Goal: Information Seeking & Learning: Learn about a topic

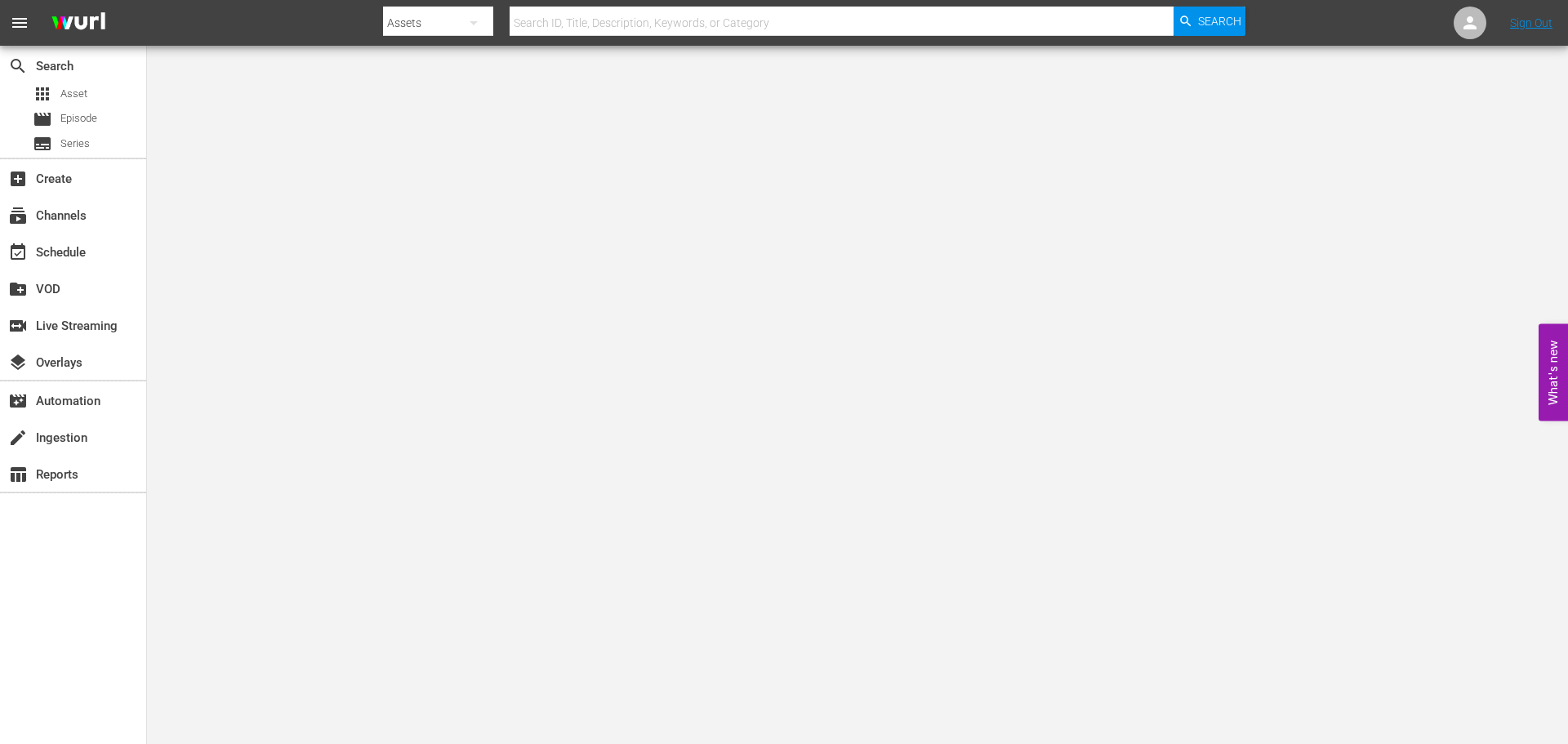
click at [603, 20] on input "text" at bounding box center [841, 23] width 664 height 39
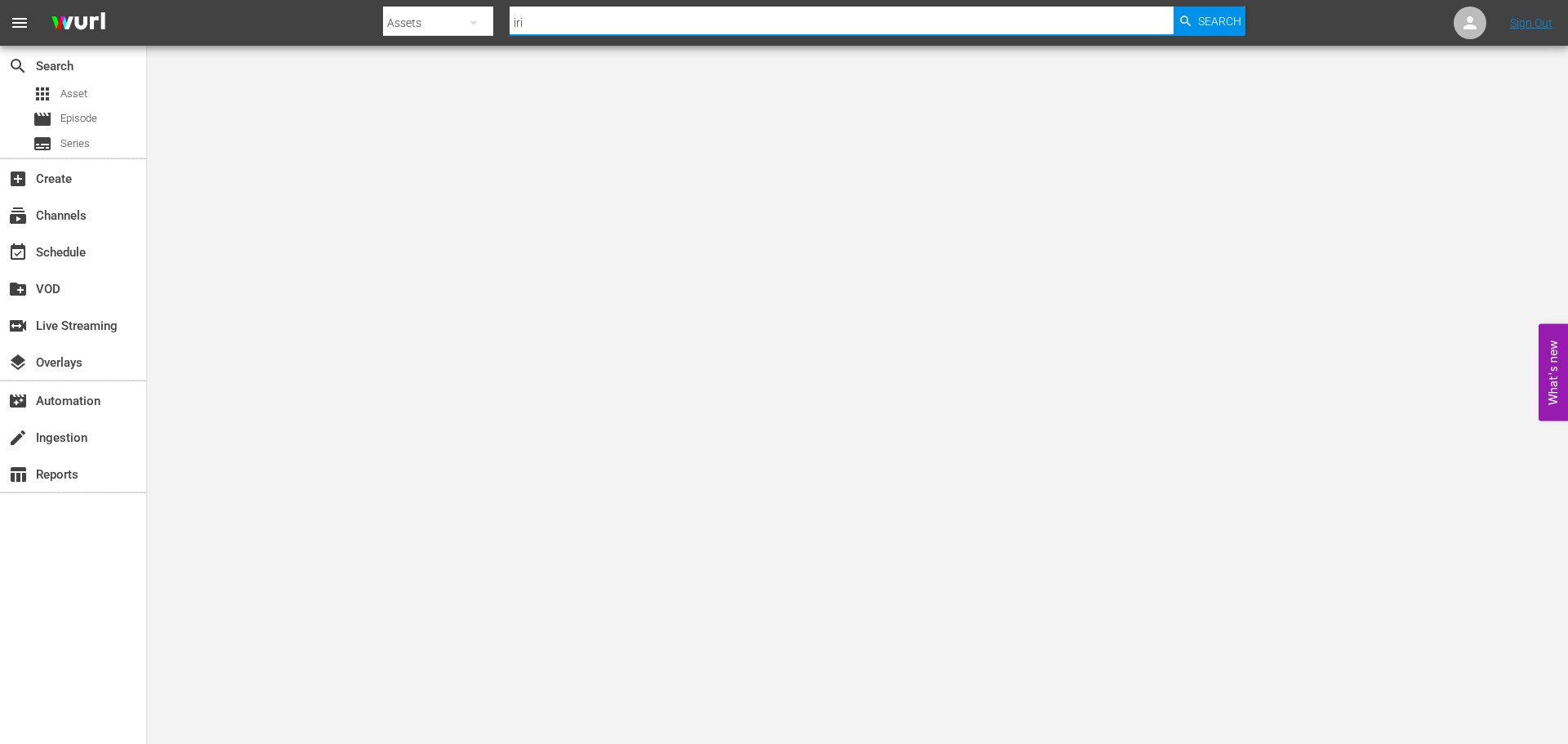
type input "irish blood"
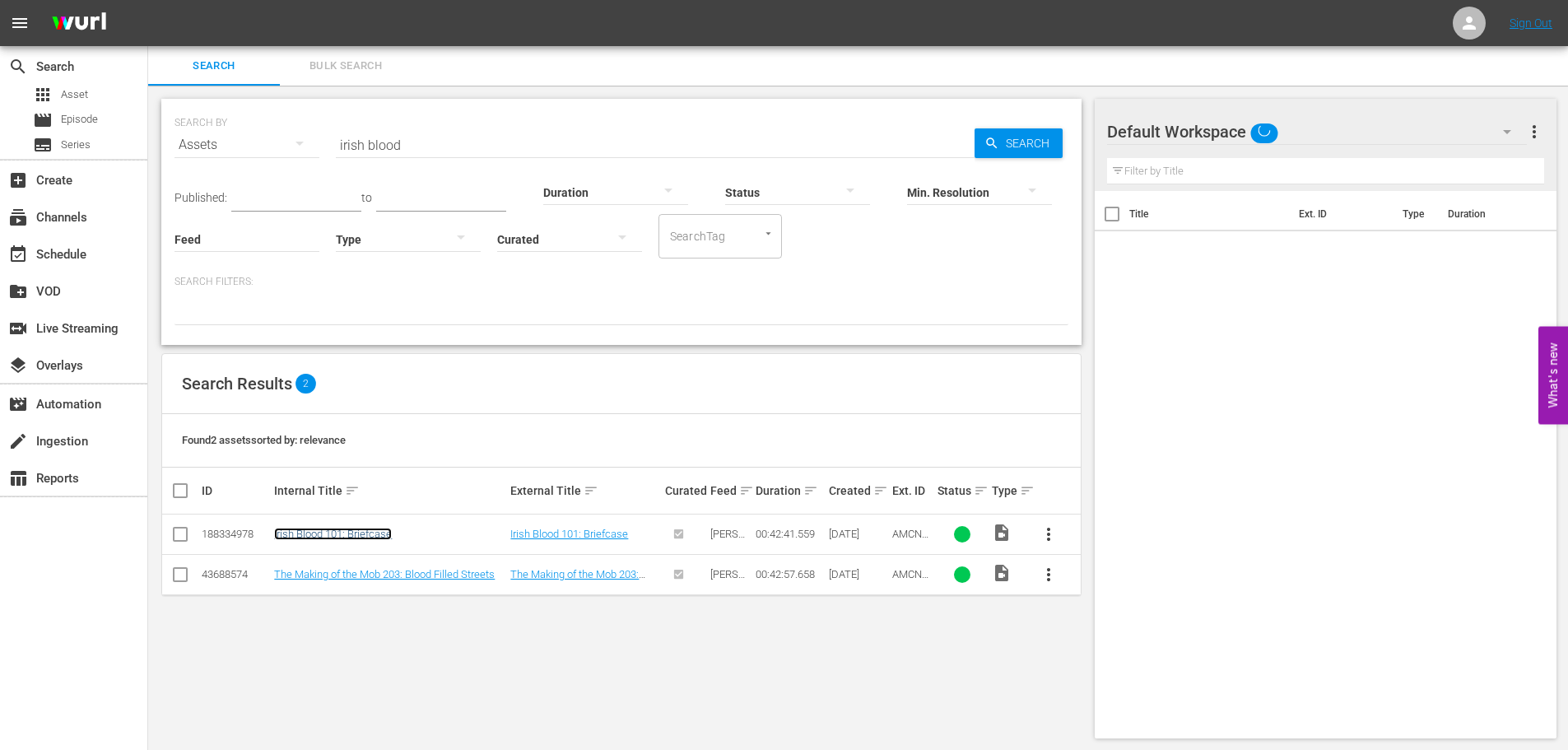
click at [374, 537] on link "Irish Blood 101: Briefcase" at bounding box center [333, 534] width 117 height 12
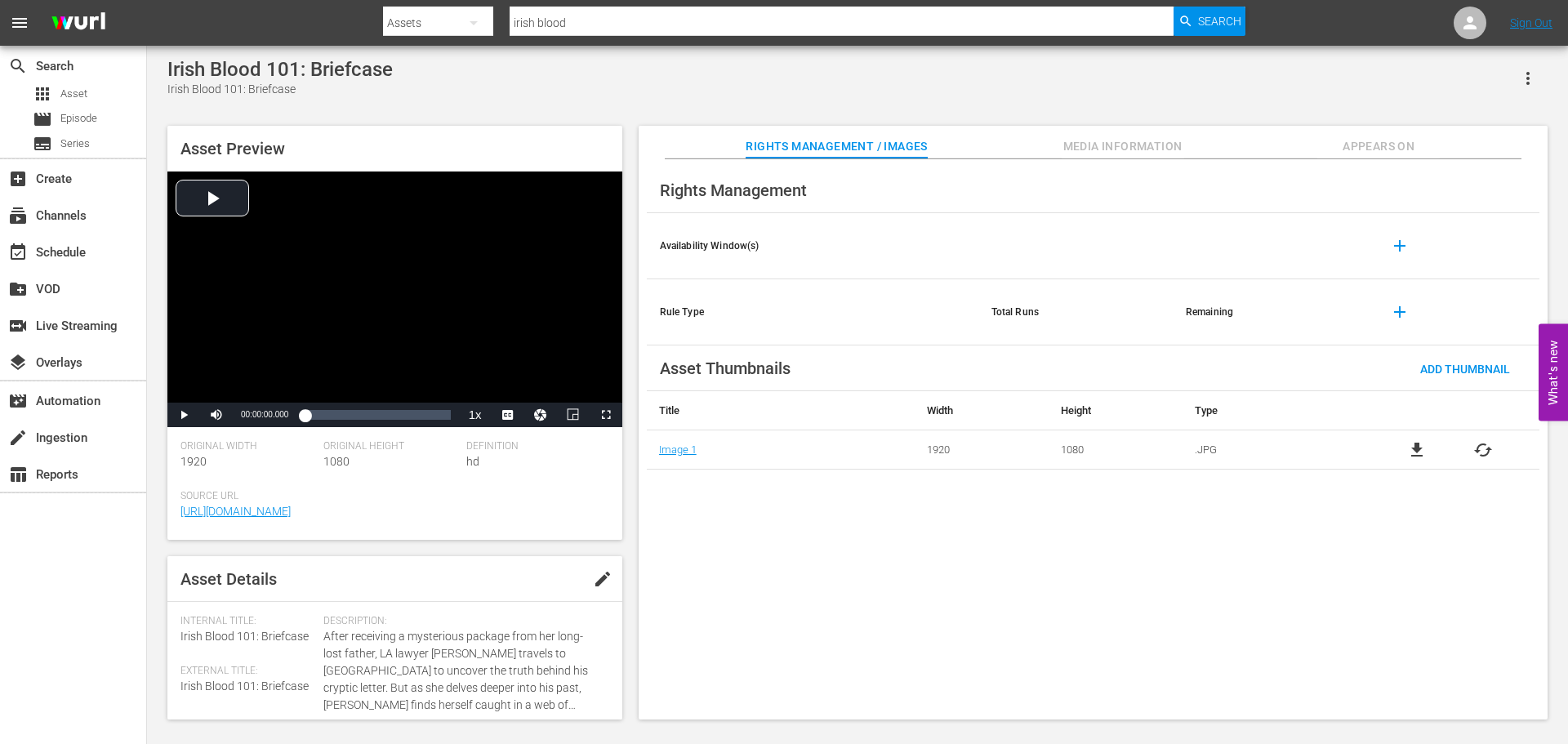
click at [1174, 144] on span "Media Information" at bounding box center [1123, 146] width 123 height 20
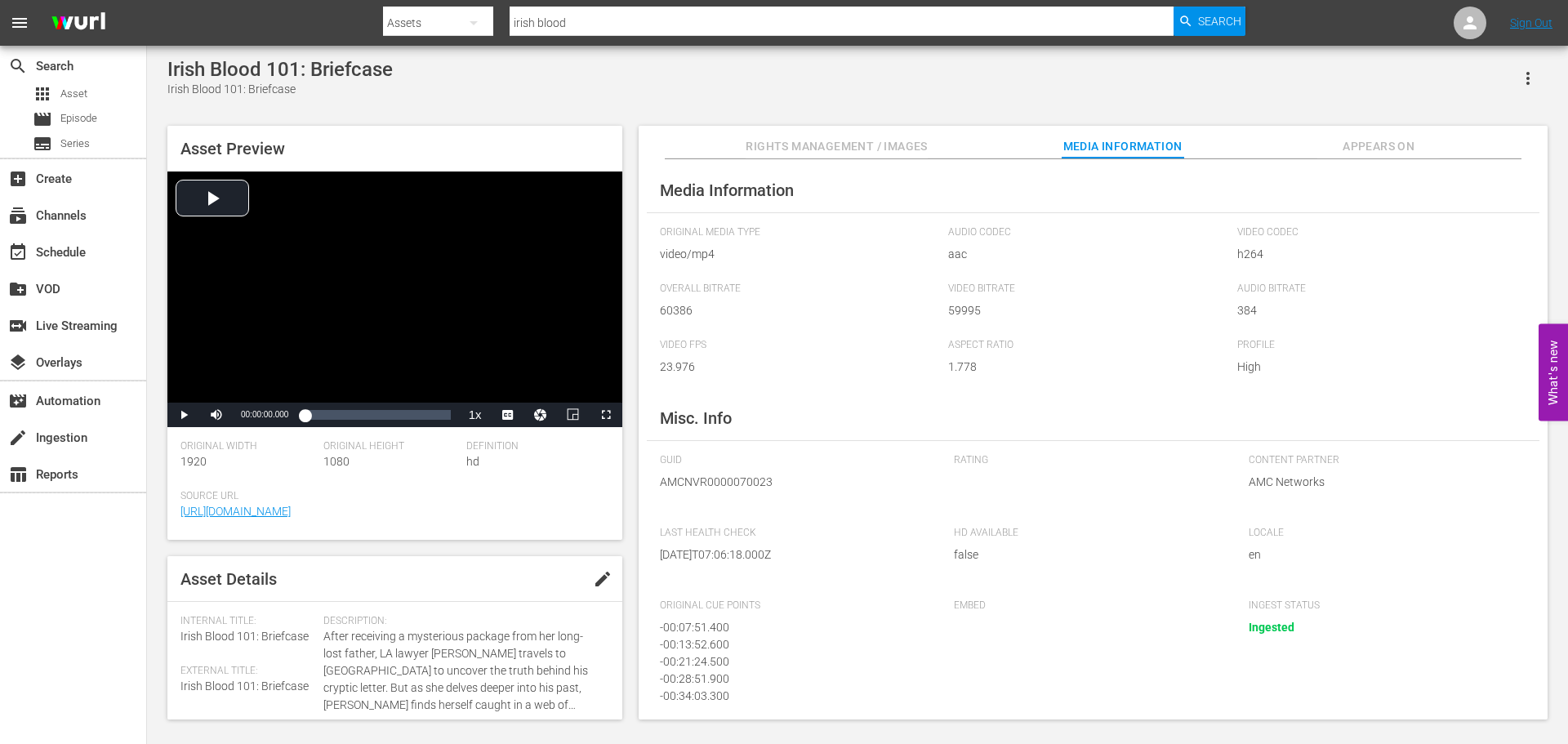
click at [1376, 152] on span "Appears On" at bounding box center [1379, 146] width 123 height 20
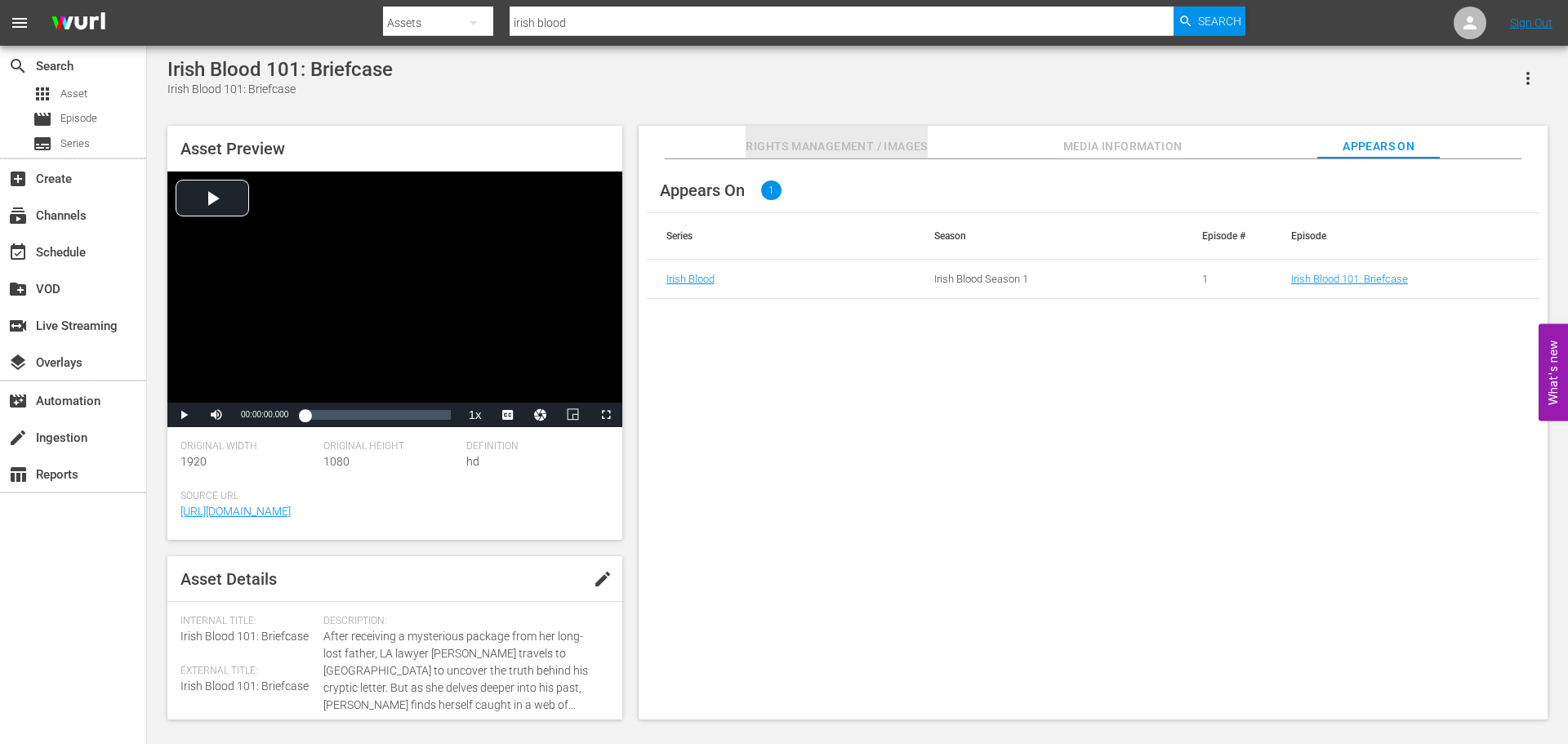
click at [795, 132] on button "Rights Management / Images" at bounding box center [836, 142] width 181 height 32
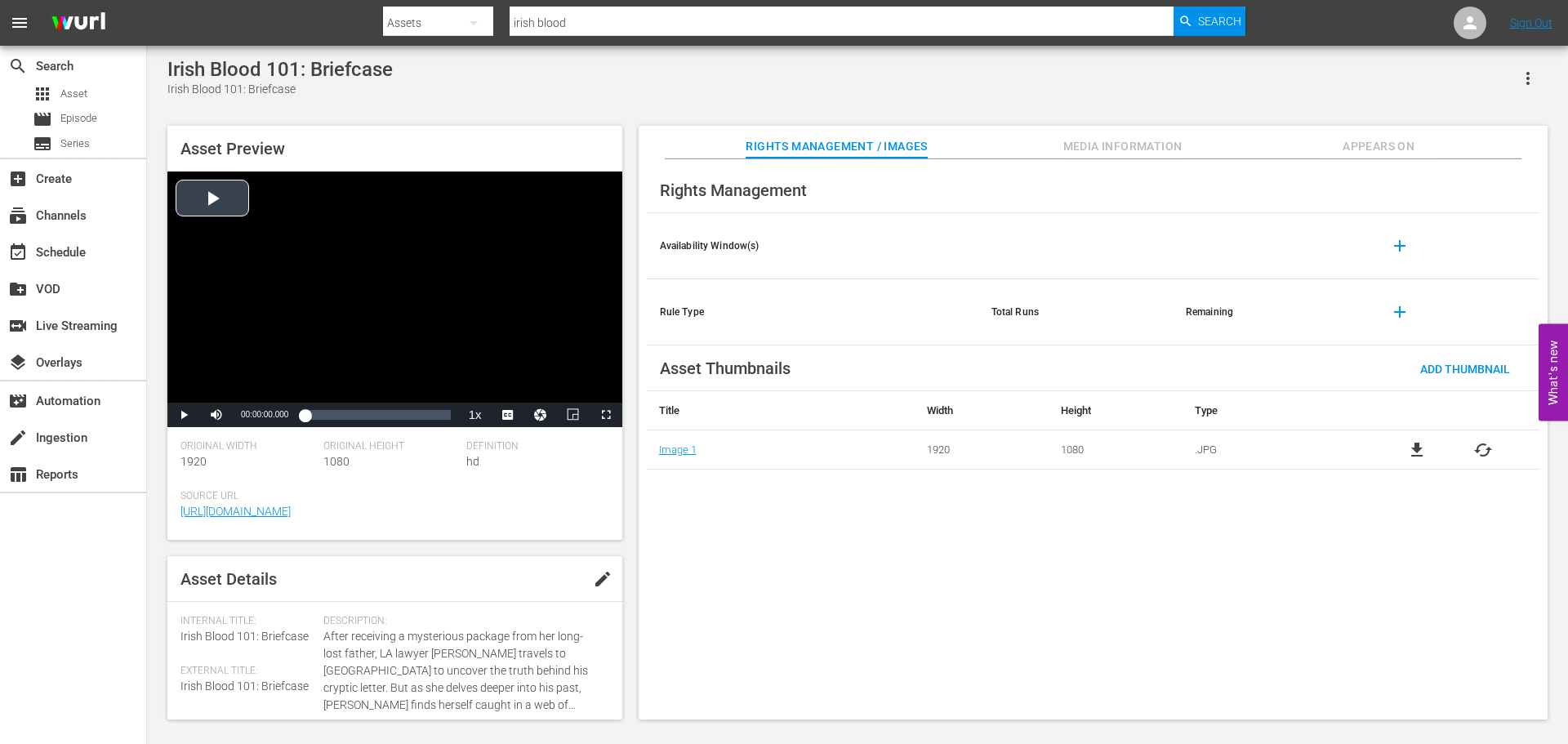
click at [207, 189] on div "Video Player" at bounding box center [395, 287] width 455 height 231
click at [305, 414] on div "00:00:03.010" at bounding box center [305, 415] width 0 height 17
click at [184, 415] on span "Video Player" at bounding box center [184, 415] width 0 height 0
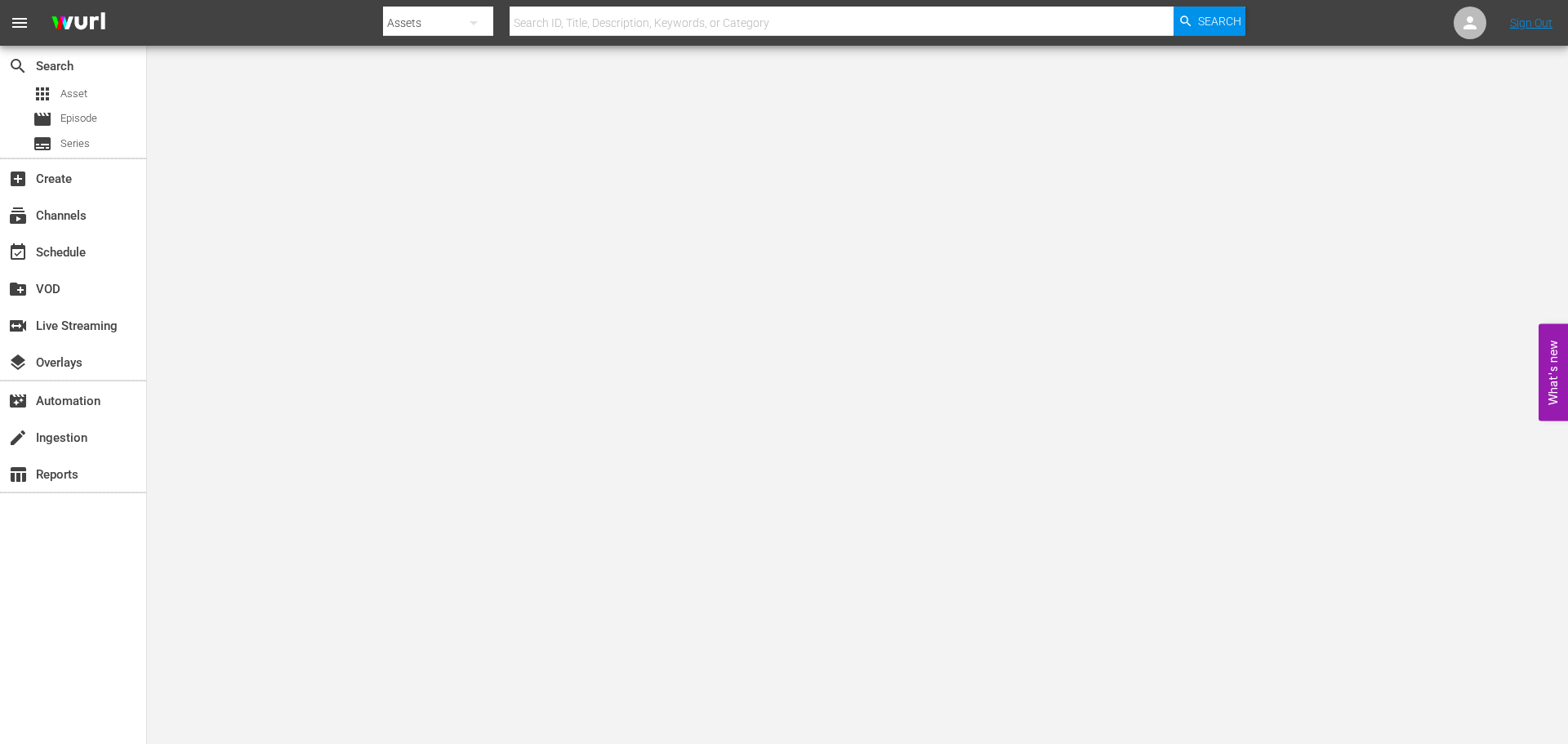
click at [618, 27] on input "text" at bounding box center [841, 23] width 664 height 39
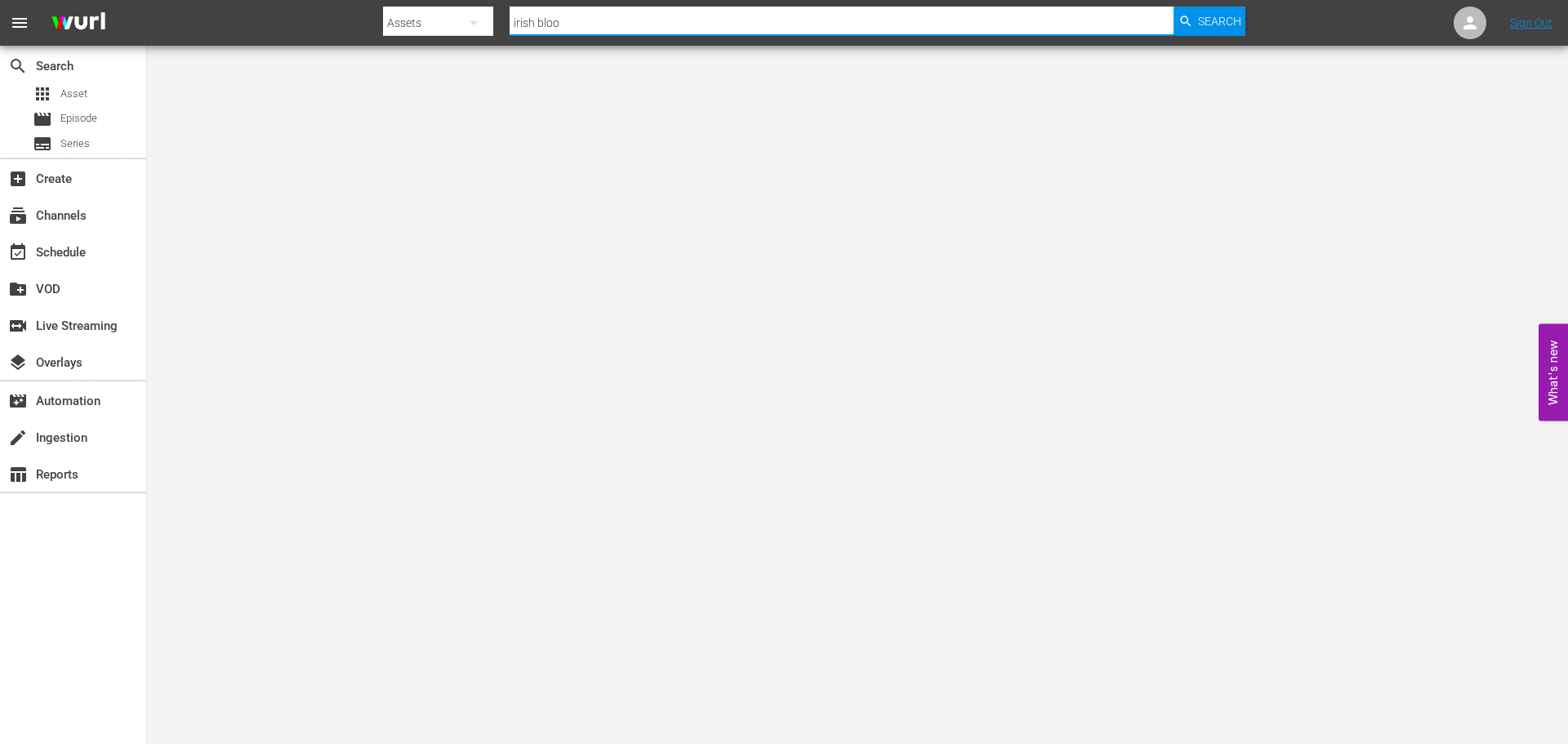
type input "irish blood"
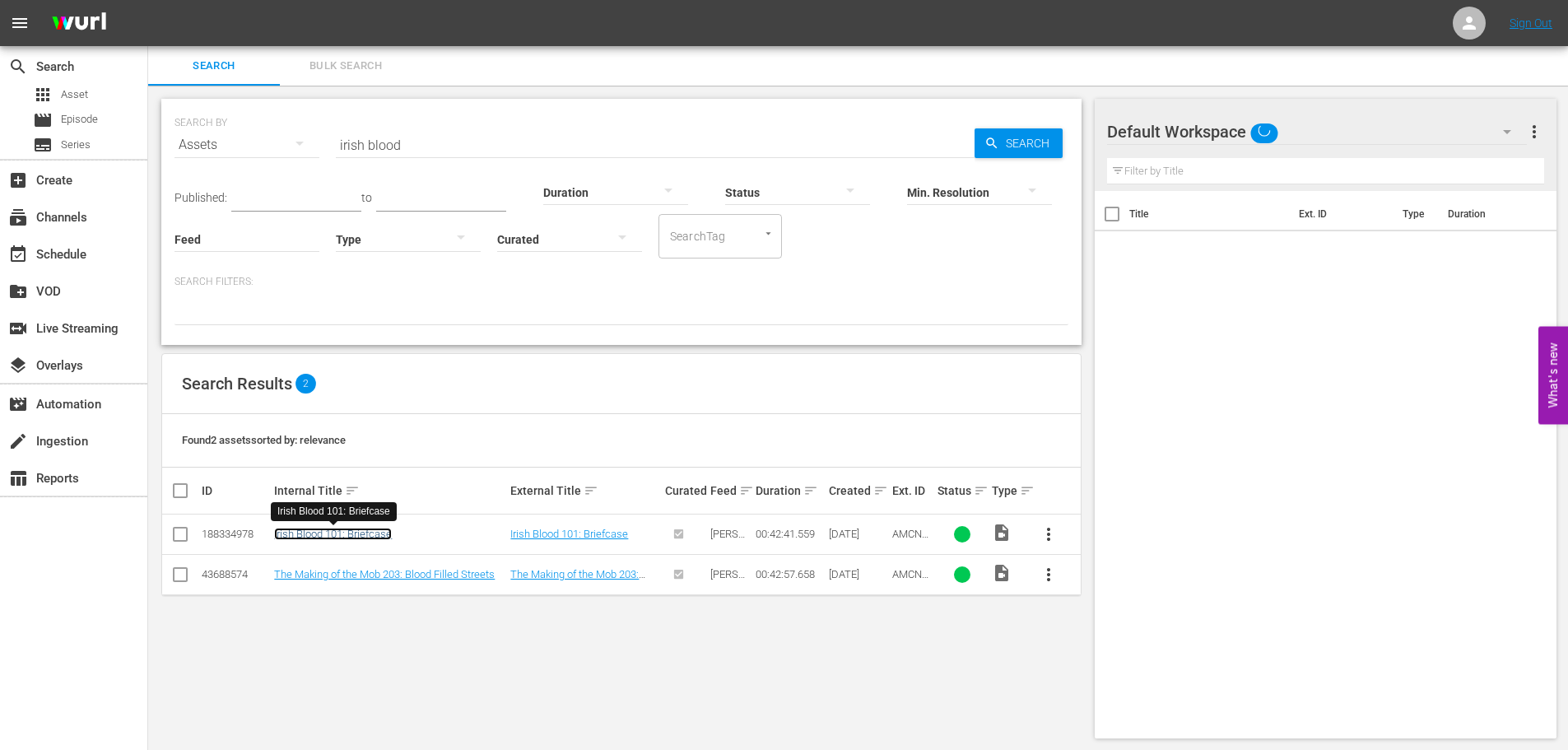
click at [333, 531] on link "Irish Blood 101: Briefcase" at bounding box center [333, 534] width 117 height 12
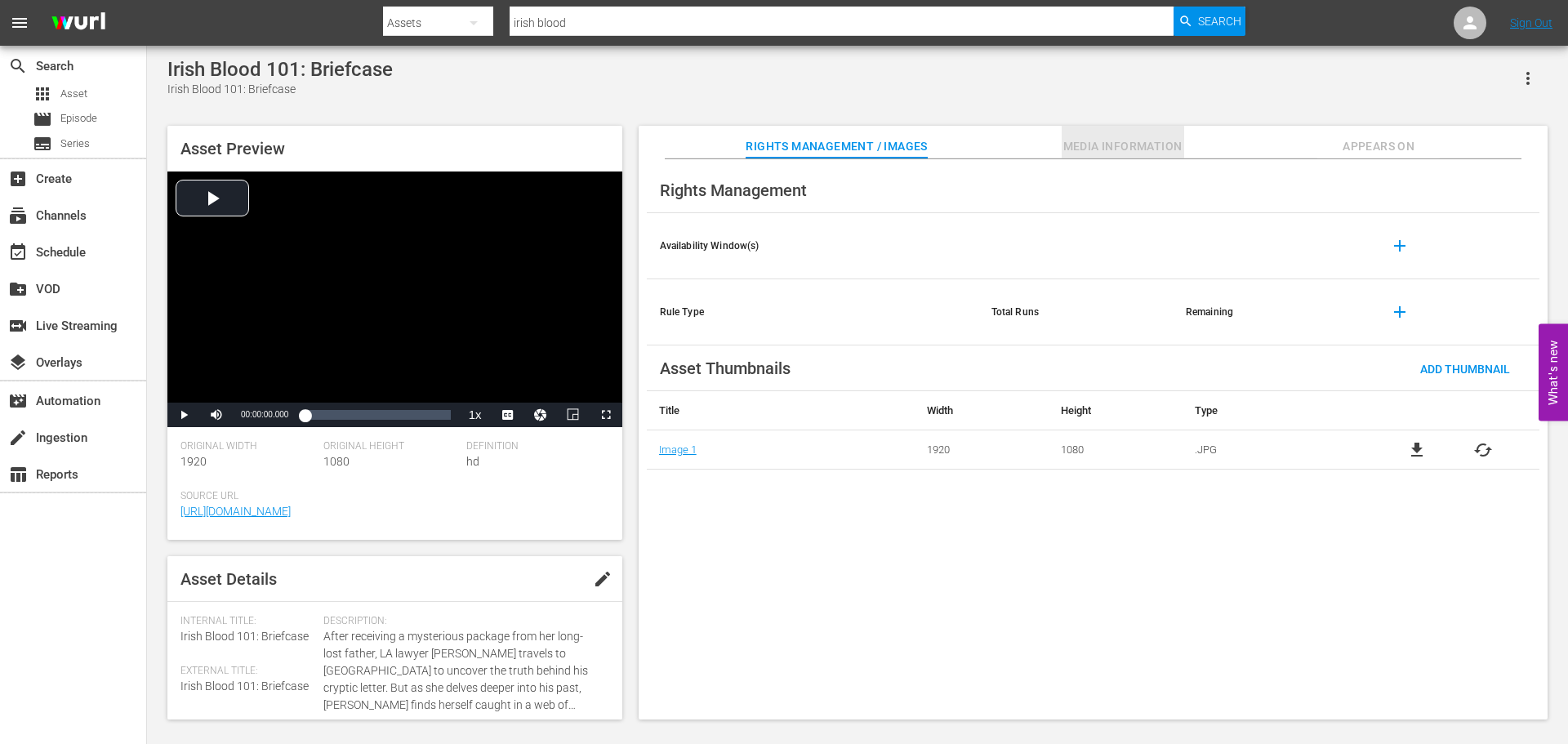
click at [1143, 144] on span "Media Information" at bounding box center [1123, 146] width 123 height 20
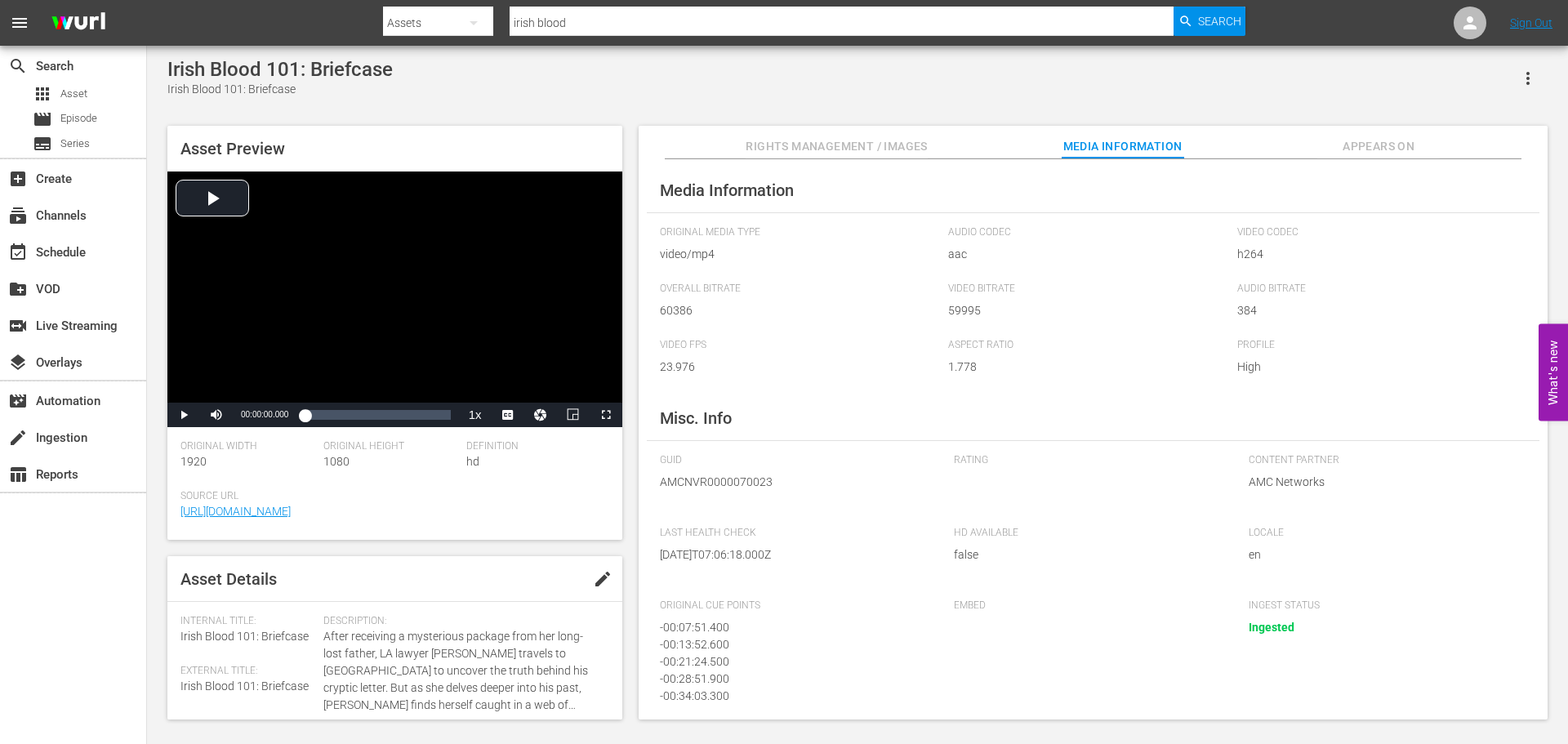
scroll to position [81, 0]
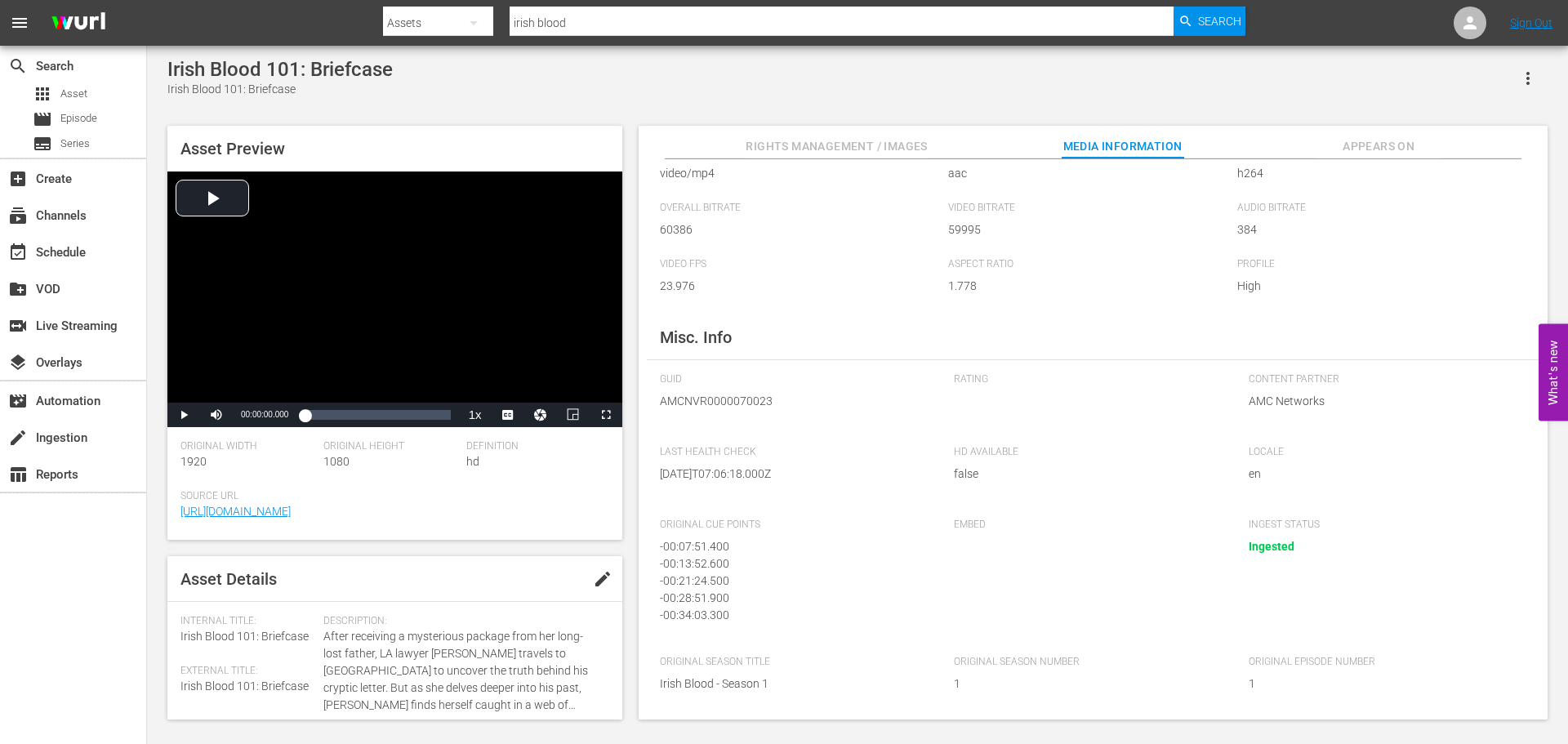
click at [1357, 137] on span "Appears On" at bounding box center [1379, 146] width 123 height 20
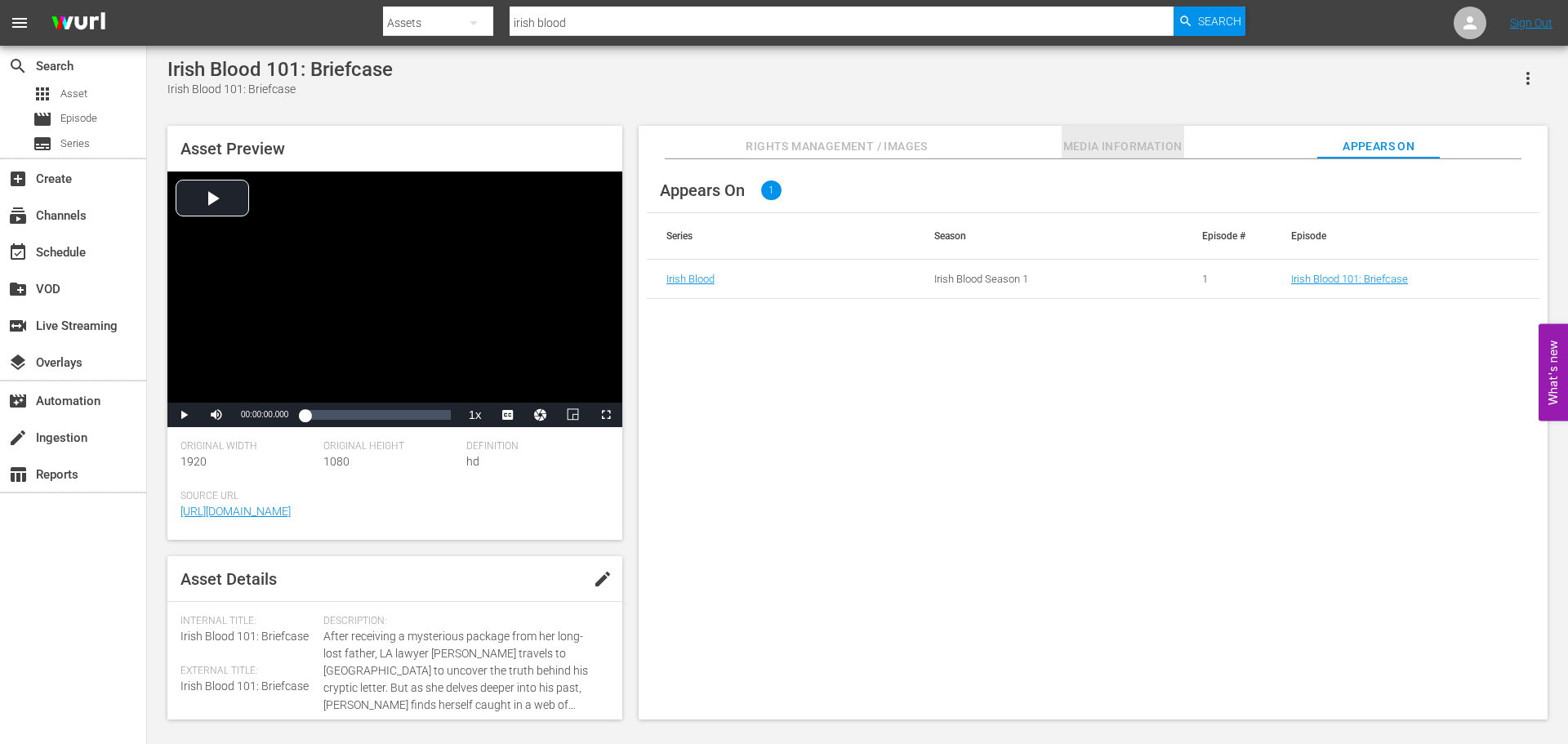
click at [1117, 149] on span "Media Information" at bounding box center [1123, 146] width 123 height 20
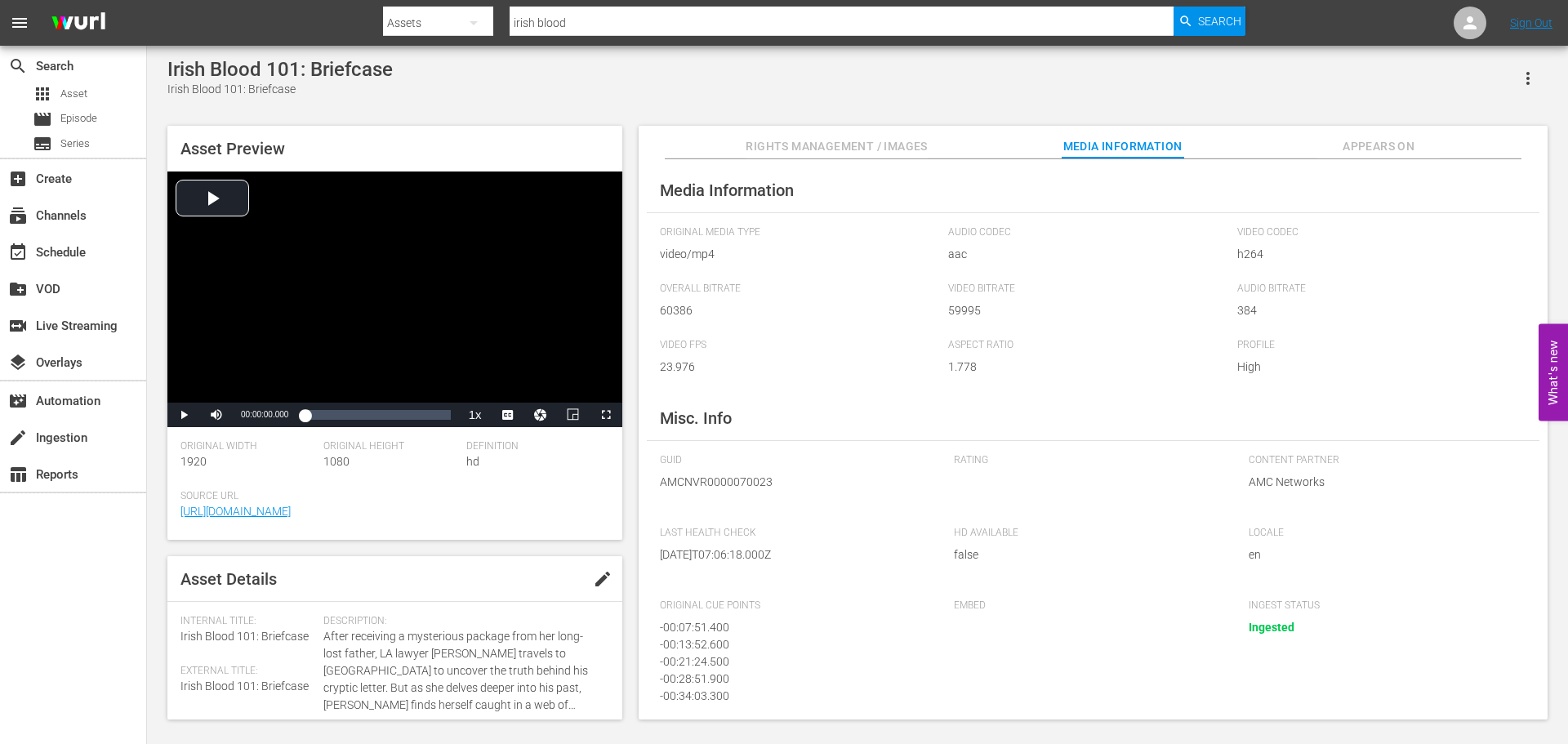
click at [1117, 149] on span "Media Information" at bounding box center [1123, 146] width 123 height 20
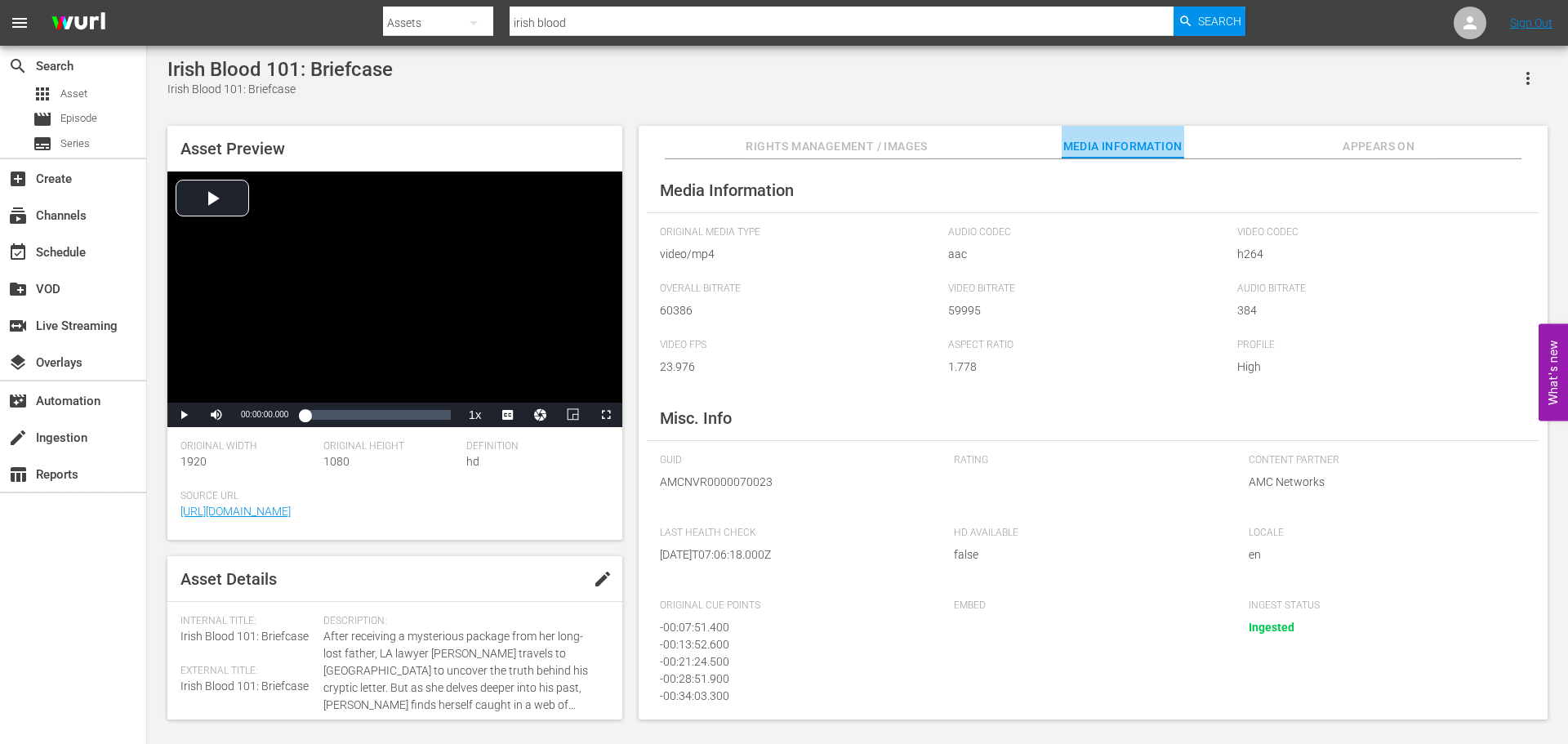
click at [1117, 149] on span "Media Information" at bounding box center [1123, 146] width 123 height 20
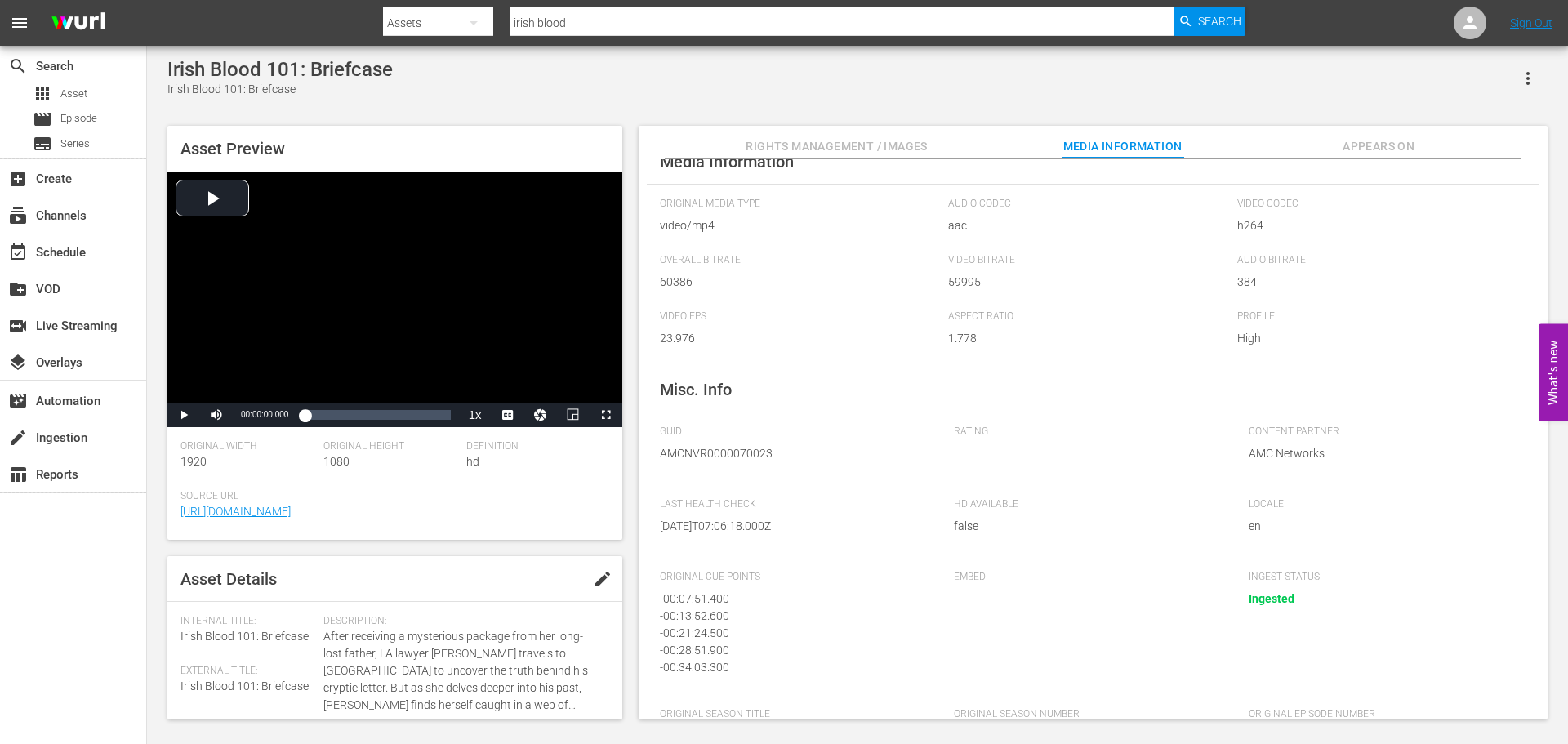
scroll to position [0, 0]
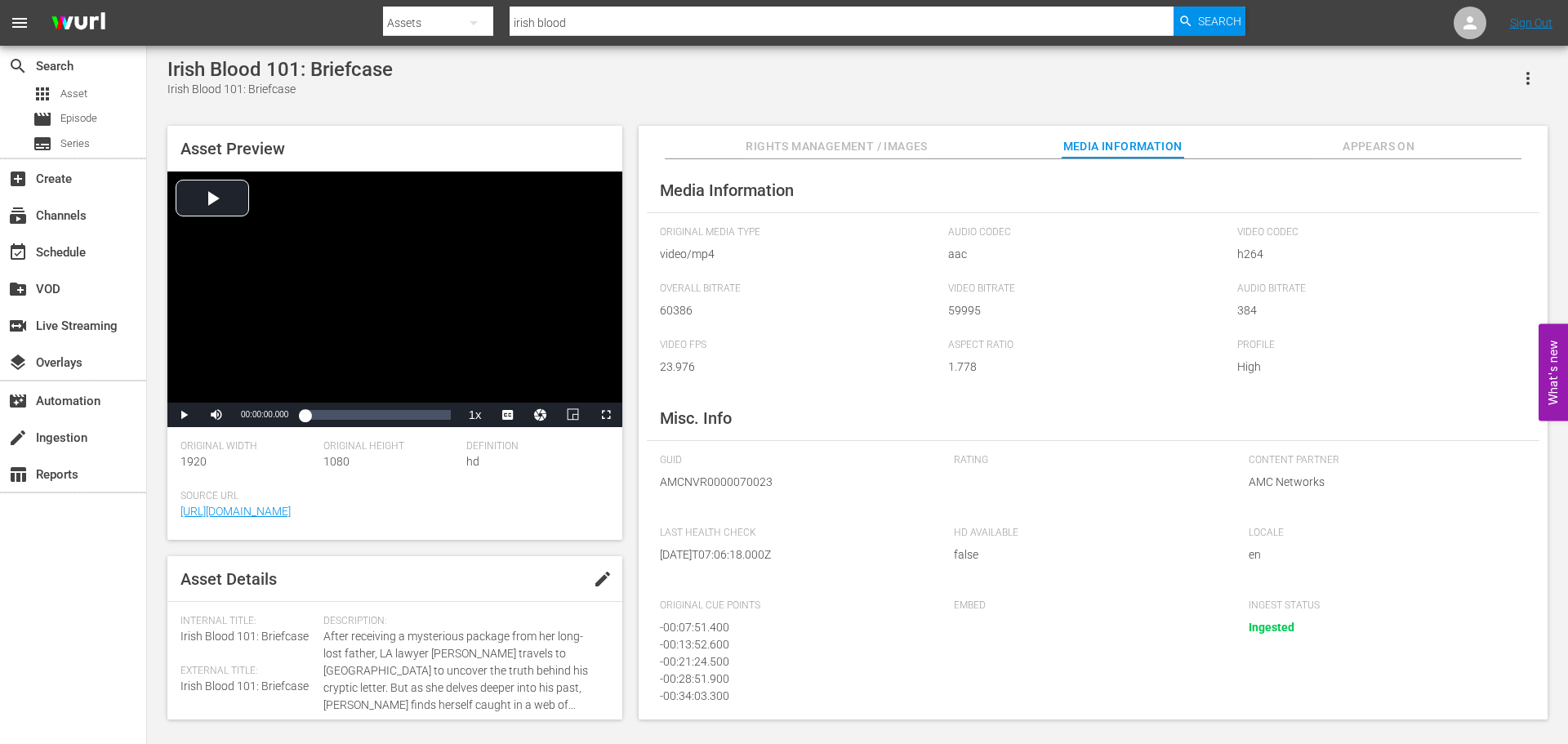
drag, startPoint x: 899, startPoint y: 169, endPoint x: 879, endPoint y: 152, distance: 26.2
click at [898, 169] on div "Media Information Original Media Type video/mp4 Audio Codec aac Video Codec h26…" at bounding box center [1093, 439] width 909 height 561
click at [877, 151] on span "Rights Management / Images" at bounding box center [836, 146] width 181 height 20
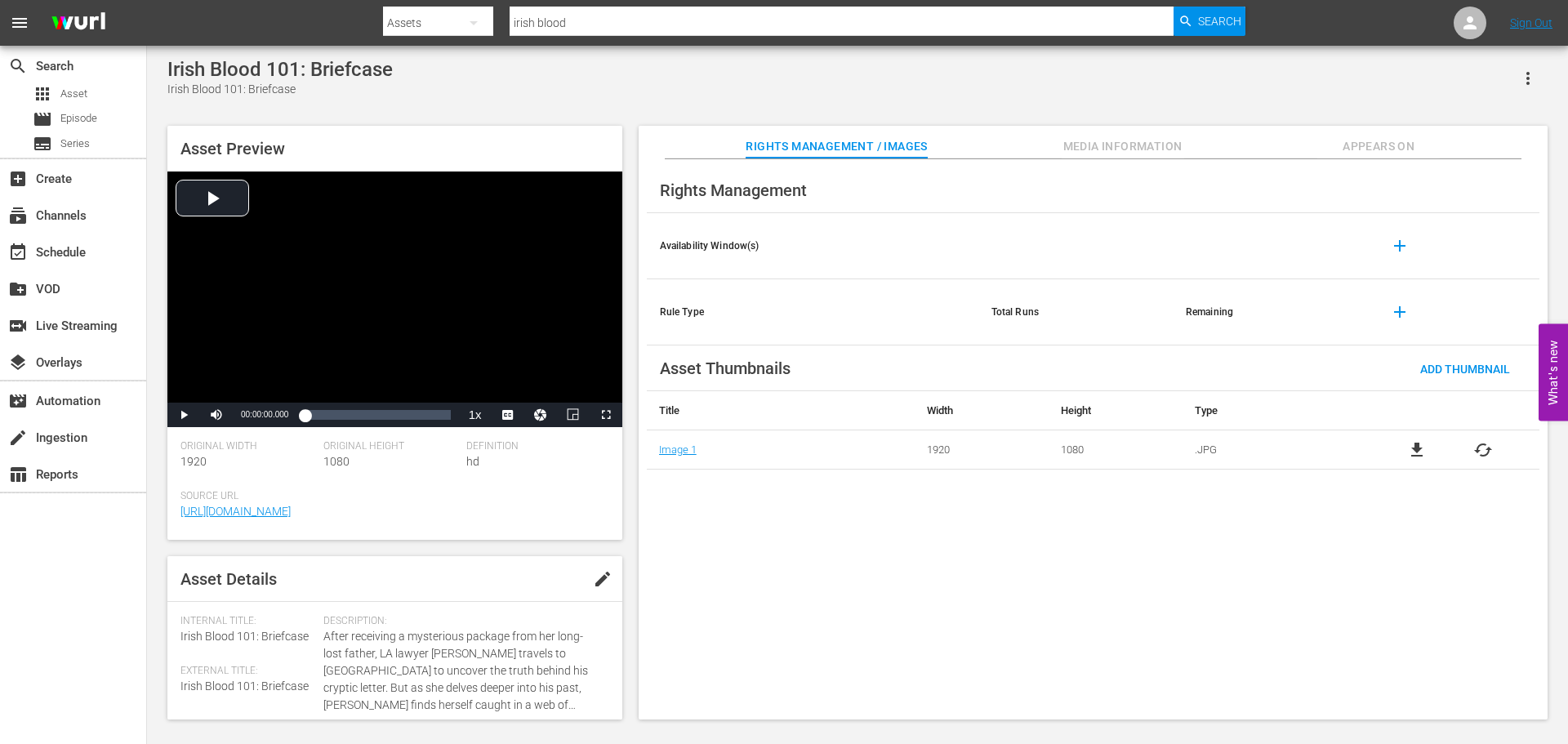
click at [877, 151] on span "Rights Management / Images" at bounding box center [836, 146] width 181 height 20
click at [1058, 136] on div "Rights Management / Images Media Information Appears On" at bounding box center [1093, 142] width 827 height 32
click at [1068, 138] on span "Media Information" at bounding box center [1123, 146] width 123 height 20
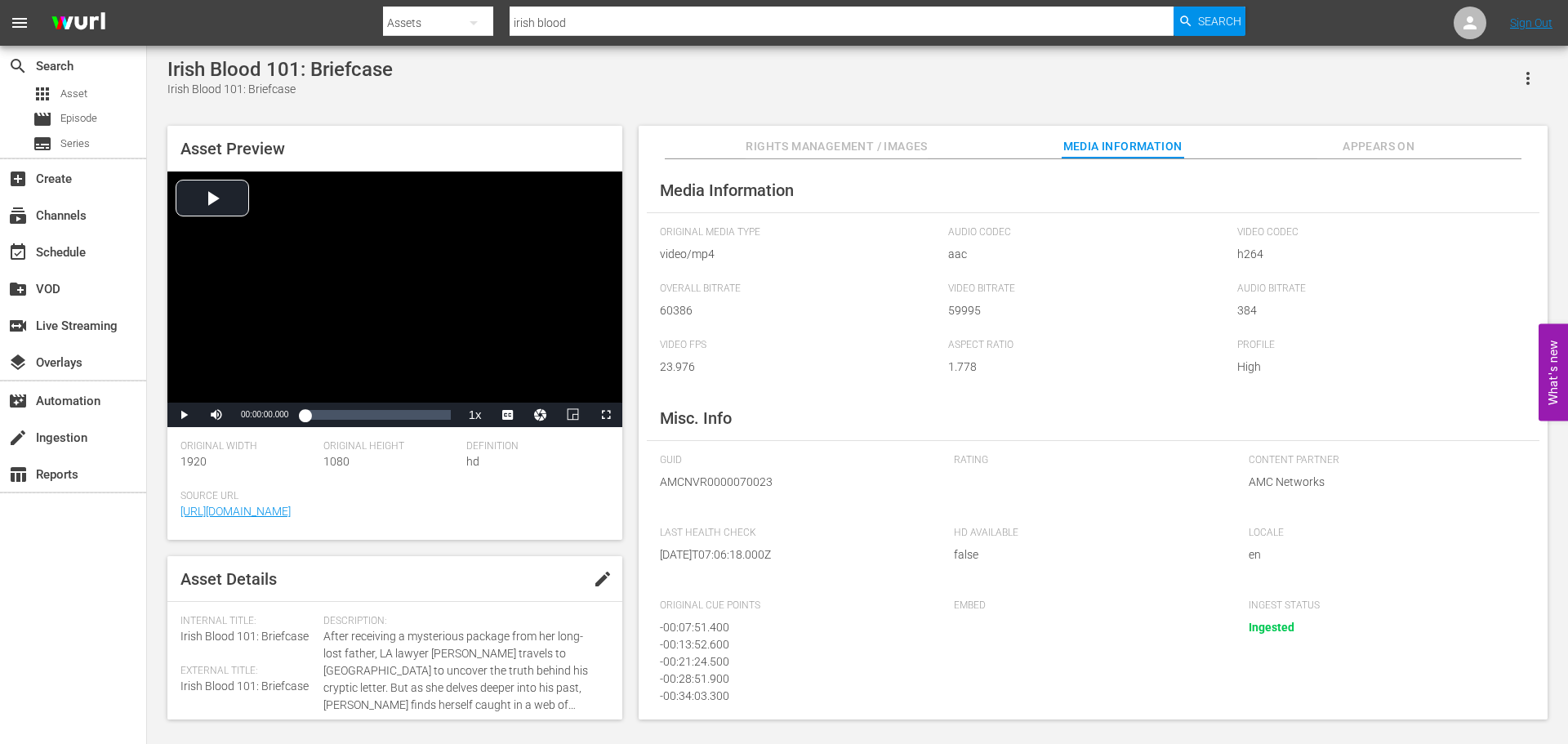
scroll to position [81, 0]
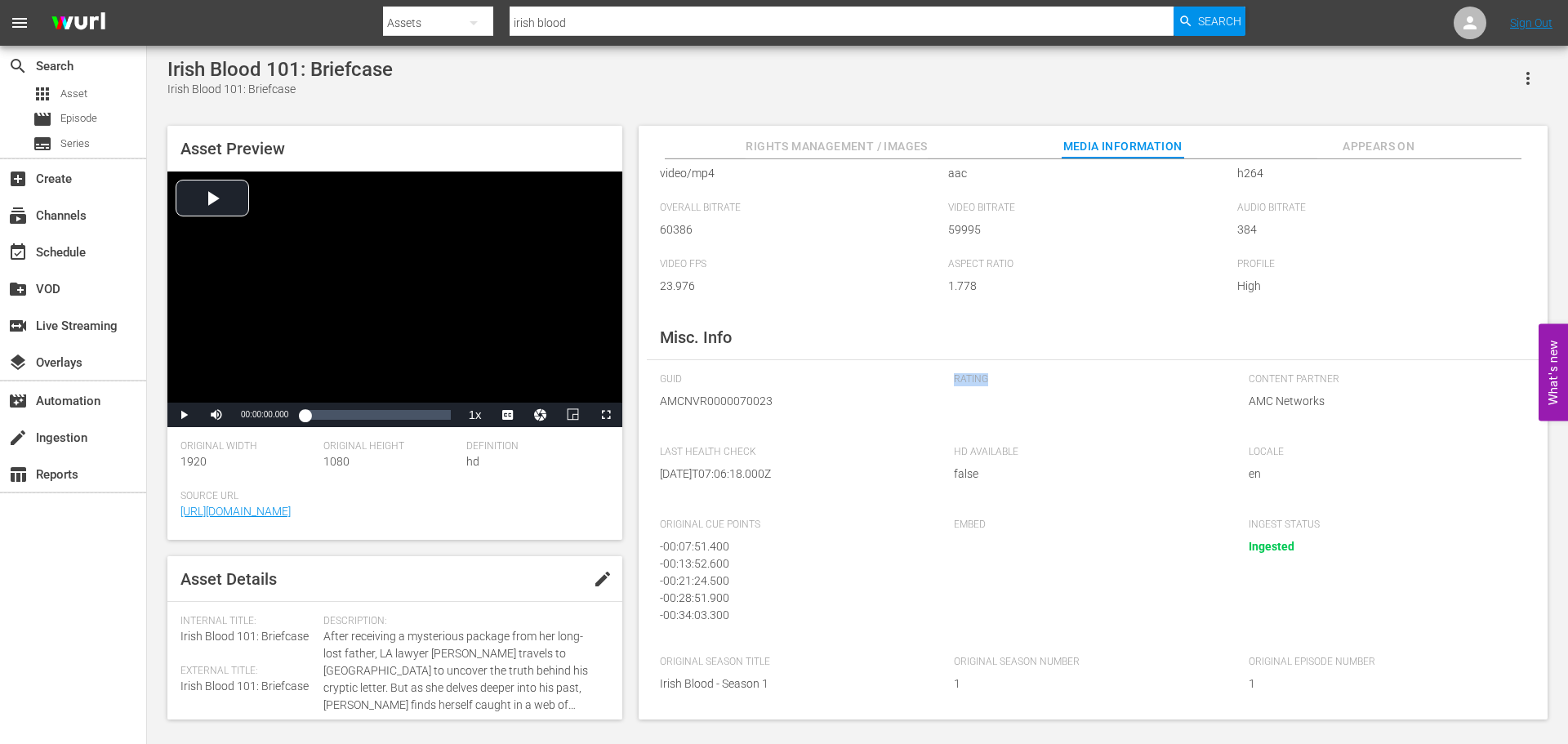
drag, startPoint x: 946, startPoint y: 406, endPoint x: 1004, endPoint y: 404, distance: 58.0
click at [1004, 404] on div "GUID AMCNVR0000070023 Rating Content Partner AMC Networks Last Health Check [DA…" at bounding box center [1093, 542] width 867 height 339
click at [970, 397] on div "Rating" at bounding box center [1093, 401] width 278 height 56
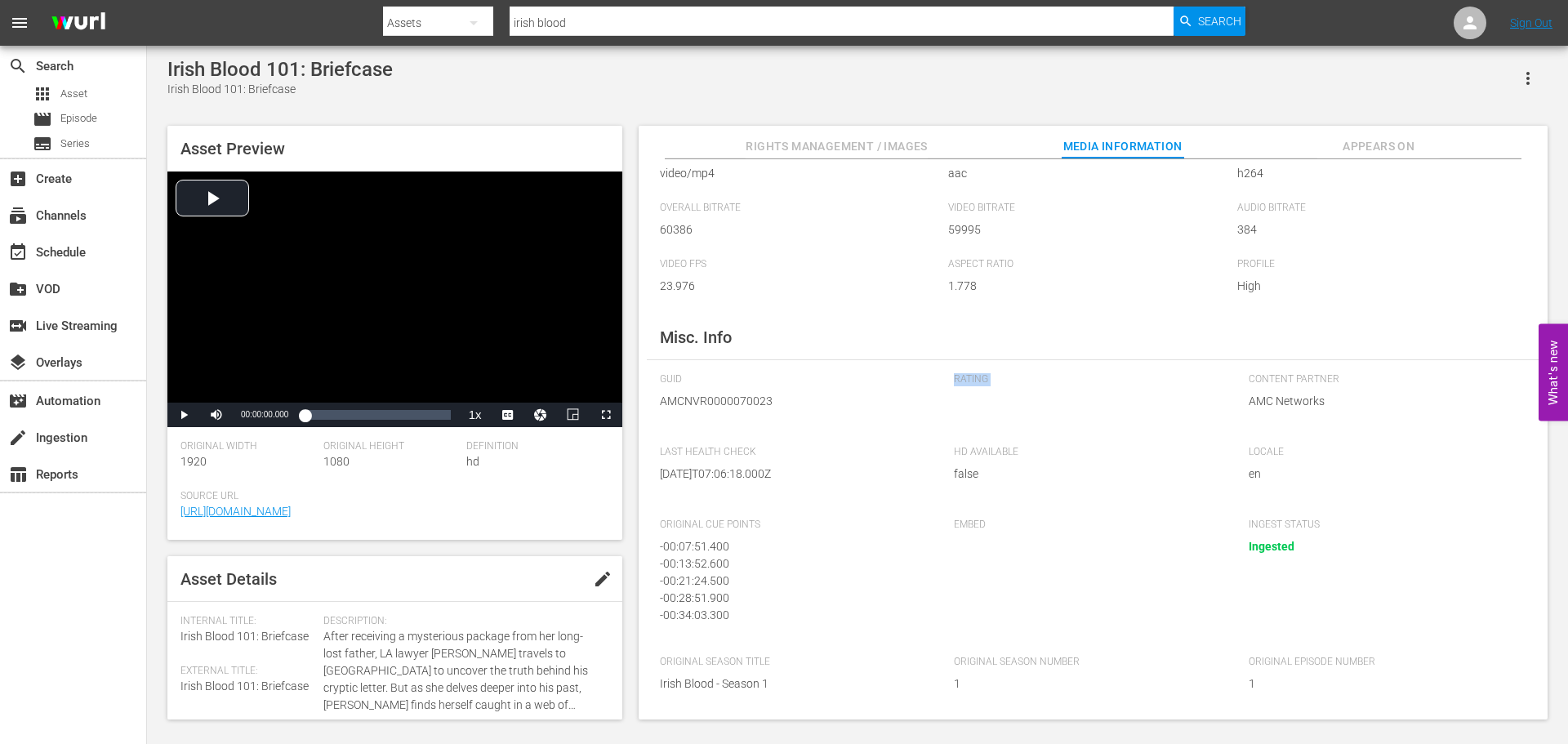
click at [970, 397] on div "Rating" at bounding box center [1093, 401] width 278 height 56
drag, startPoint x: 980, startPoint y: 383, endPoint x: 1023, endPoint y: 399, distance: 45.9
click at [1023, 399] on div "Media Information Original Media Type video/mp4 Audio Codec aac Video Codec h26…" at bounding box center [1093, 439] width 909 height 561
click at [961, 398] on div "Rating" at bounding box center [1093, 401] width 278 height 56
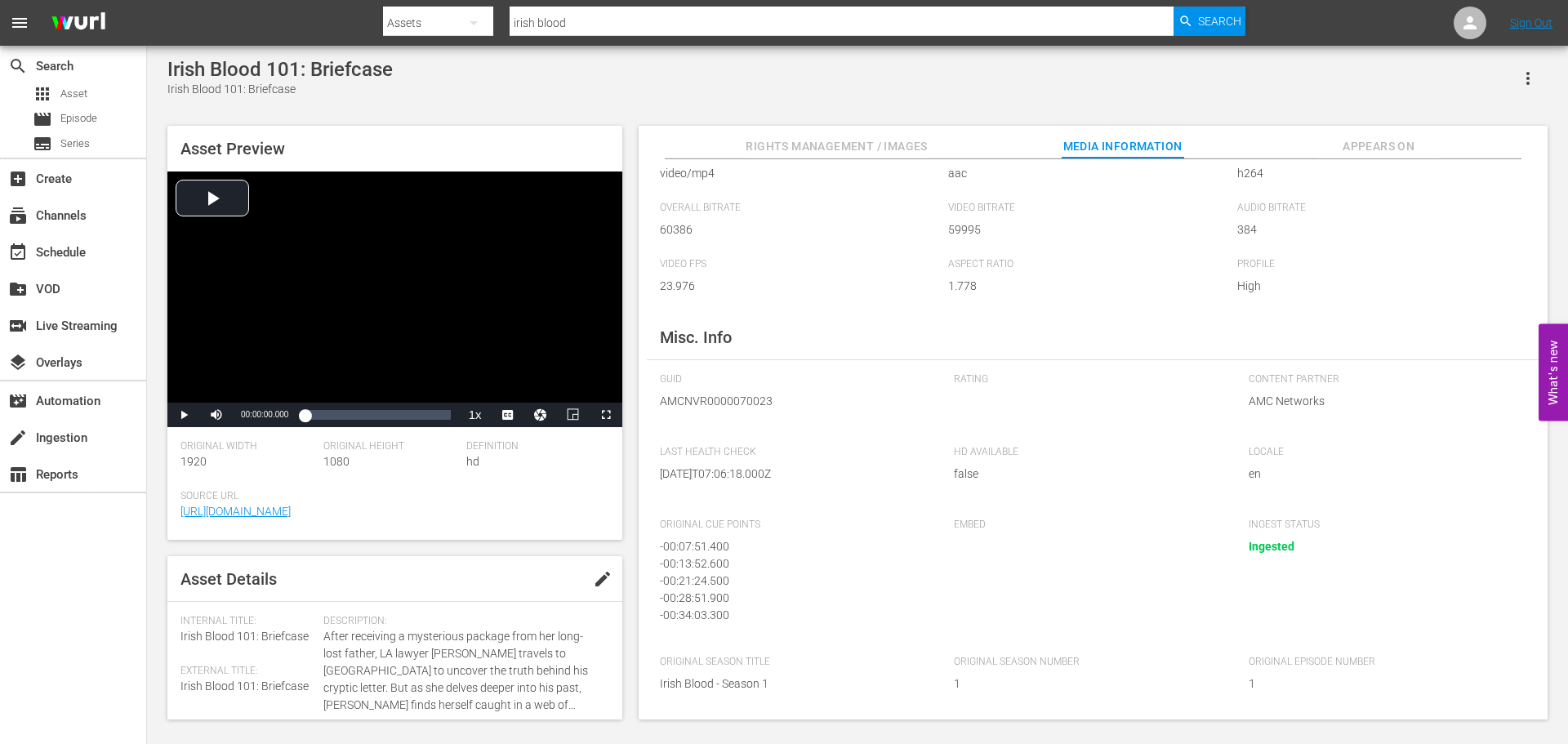
click at [1343, 144] on span "Appears On" at bounding box center [1379, 146] width 123 height 20
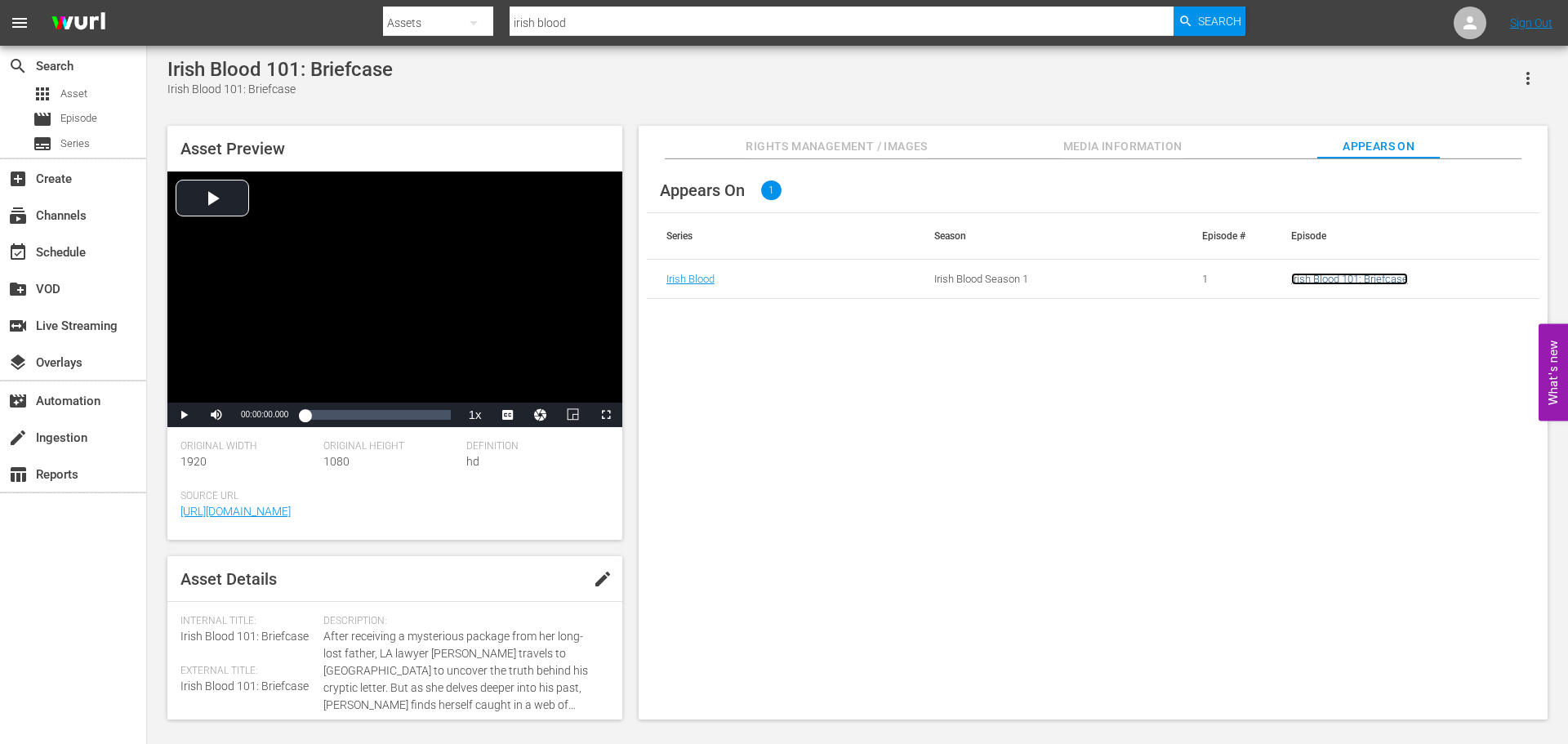
click at [1339, 279] on link "Irish Blood 101: Briefcase" at bounding box center [1349, 279] width 116 height 12
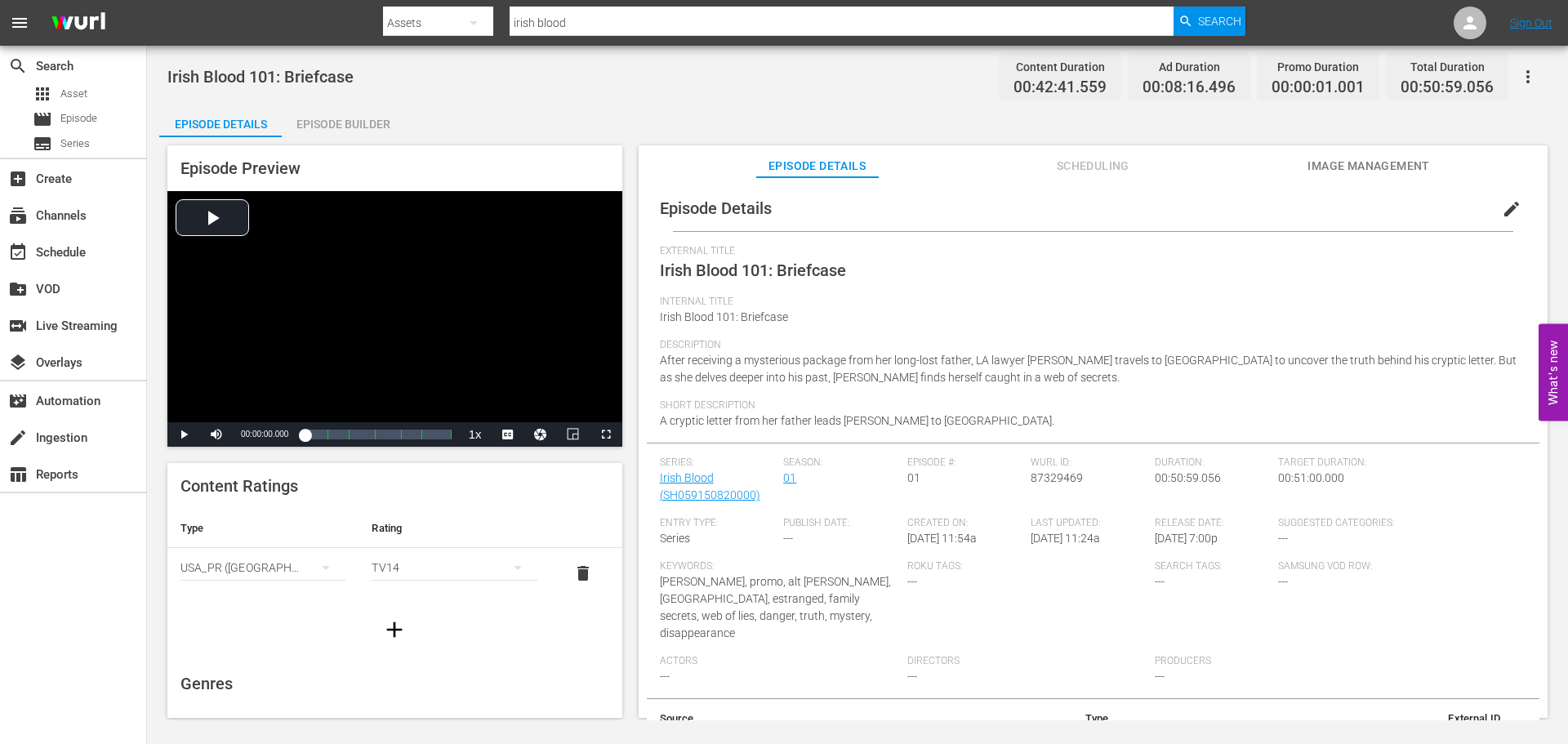
click at [1074, 262] on div "External Title Irish Blood 101: Briefcase" at bounding box center [1093, 270] width 867 height 51
